Goal: Task Accomplishment & Management: Use online tool/utility

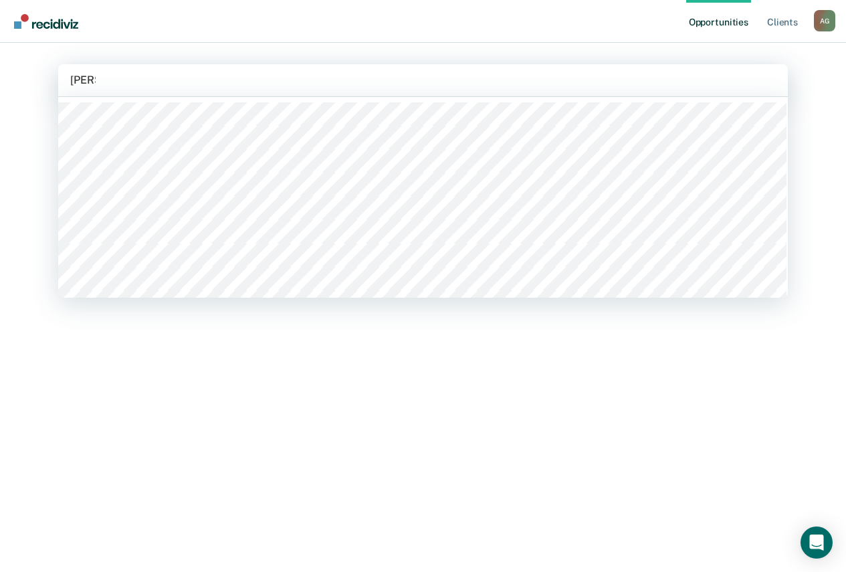
type input "[PERSON_NAME]"
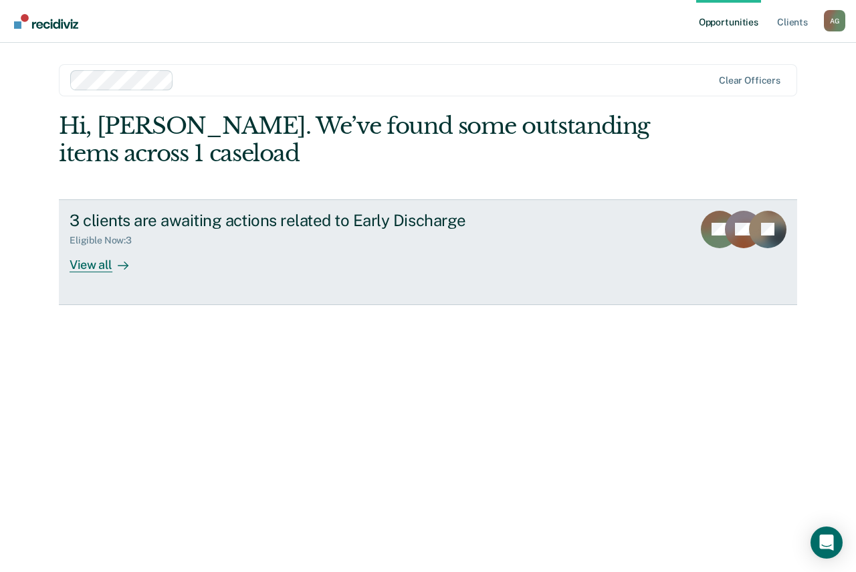
click at [104, 263] on div "View all" at bounding box center [107, 259] width 75 height 26
